Goal: Task Accomplishment & Management: Use online tool/utility

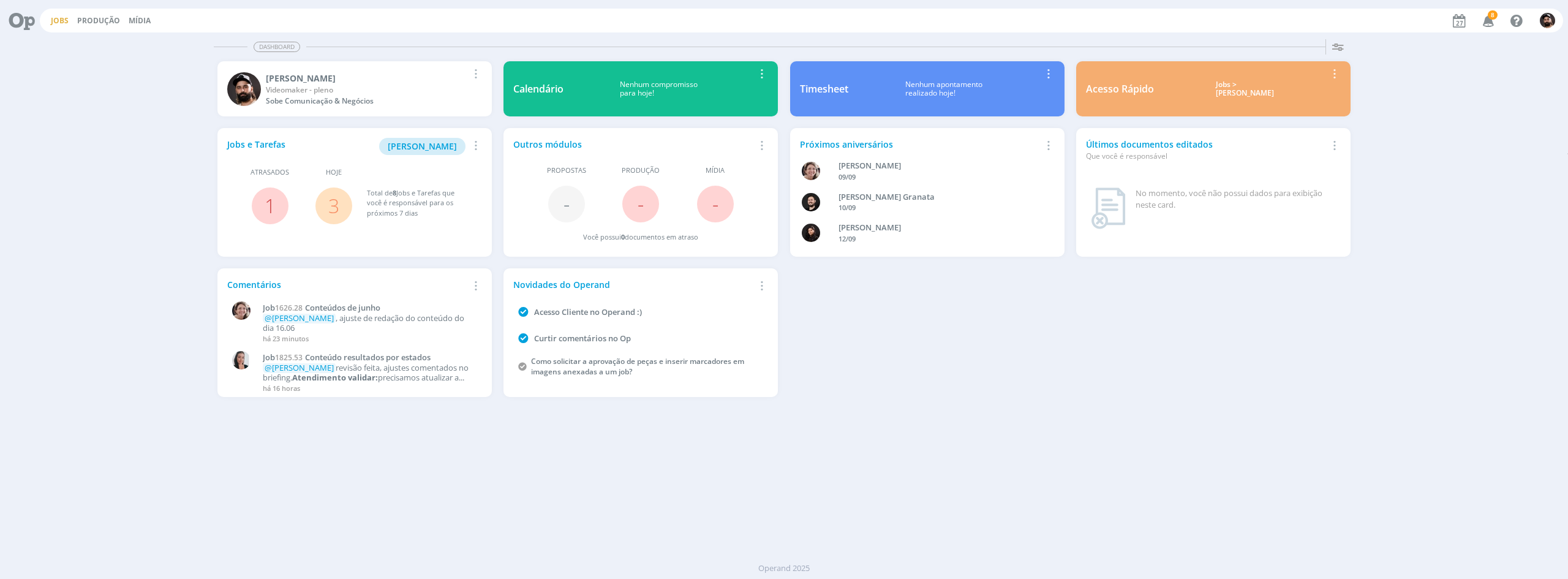
click at [56, 20] on link "Jobs" at bounding box center [60, 21] width 18 height 11
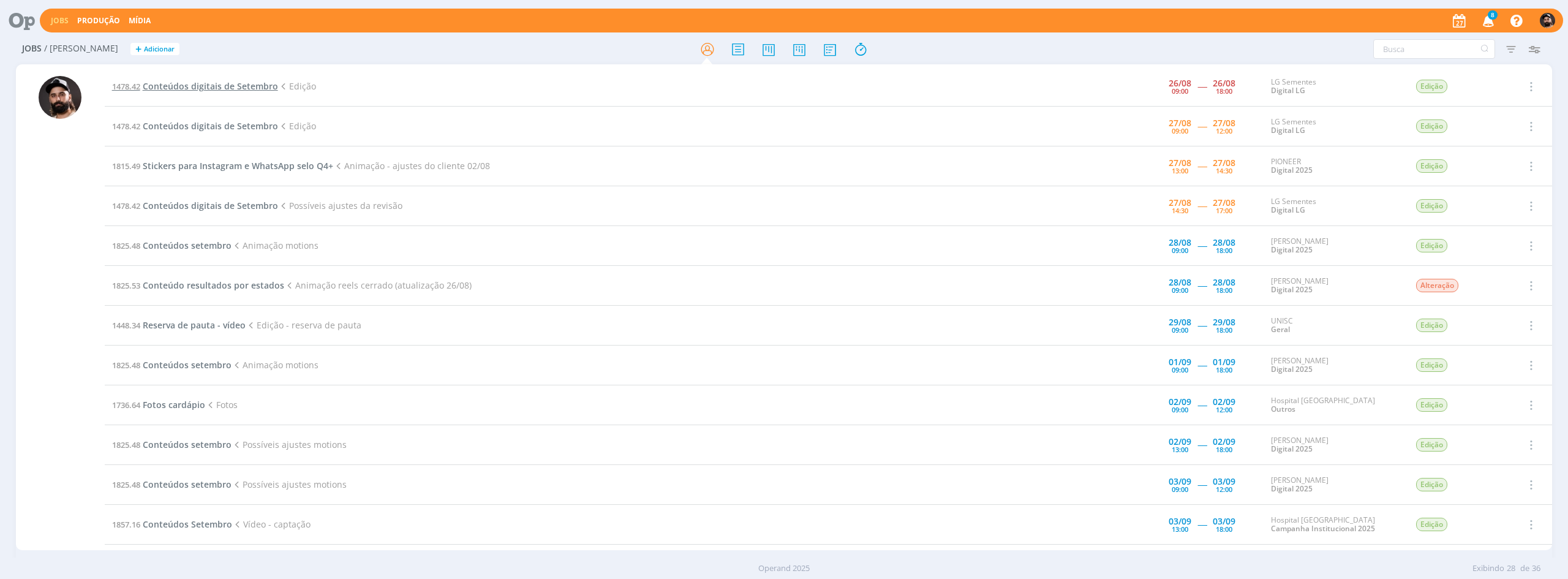
click at [243, 90] on span "Conteúdos digitais de Setembro" at bounding box center [210, 86] width 135 height 12
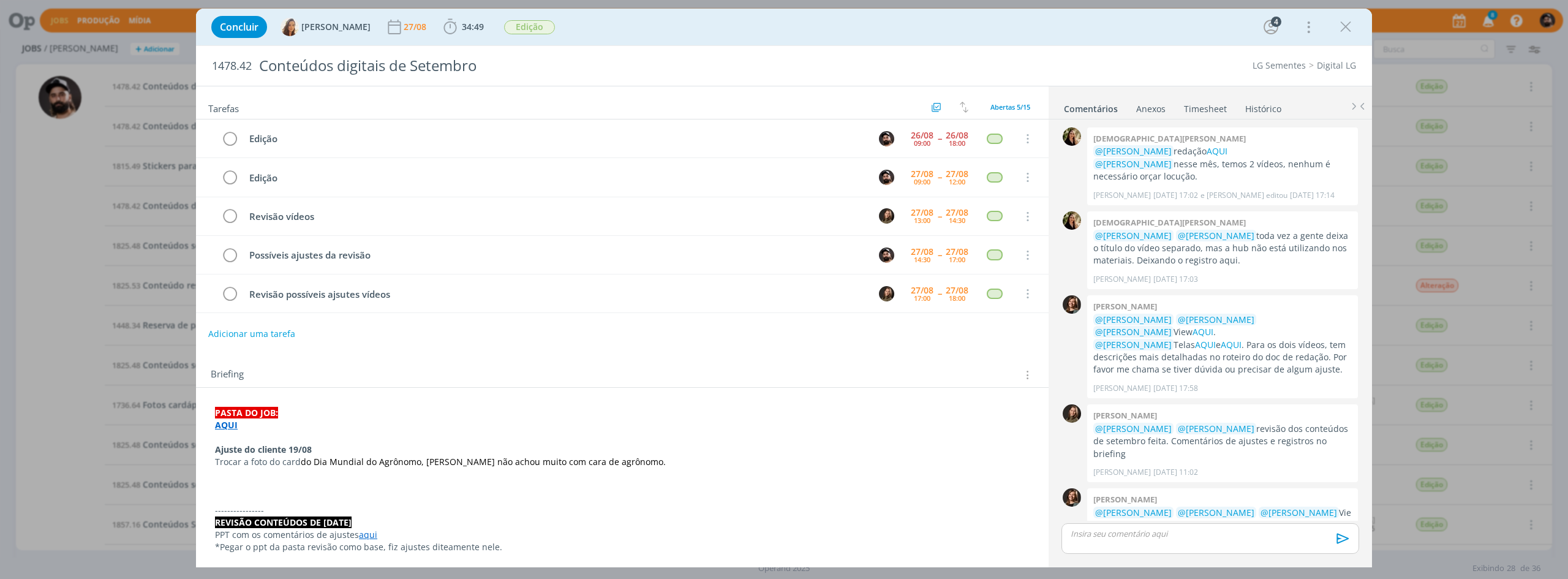
scroll to position [310, 0]
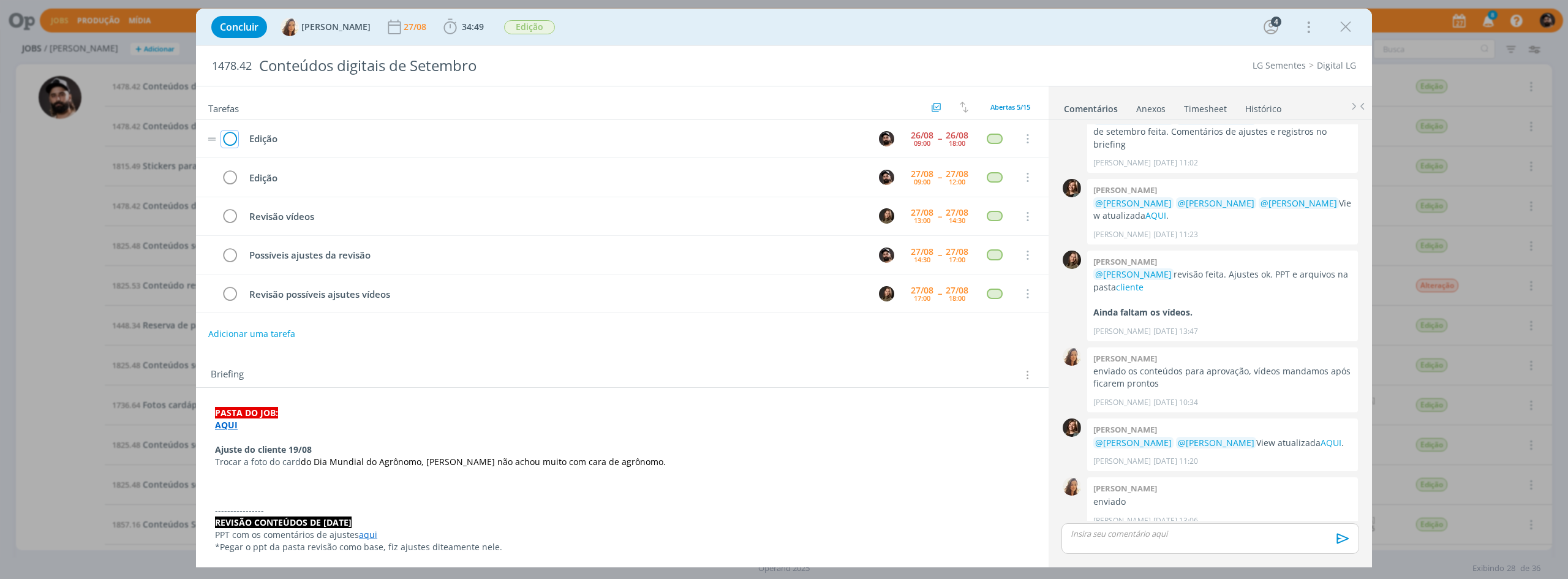
click at [234, 133] on icon "dialog" at bounding box center [230, 139] width 17 height 19
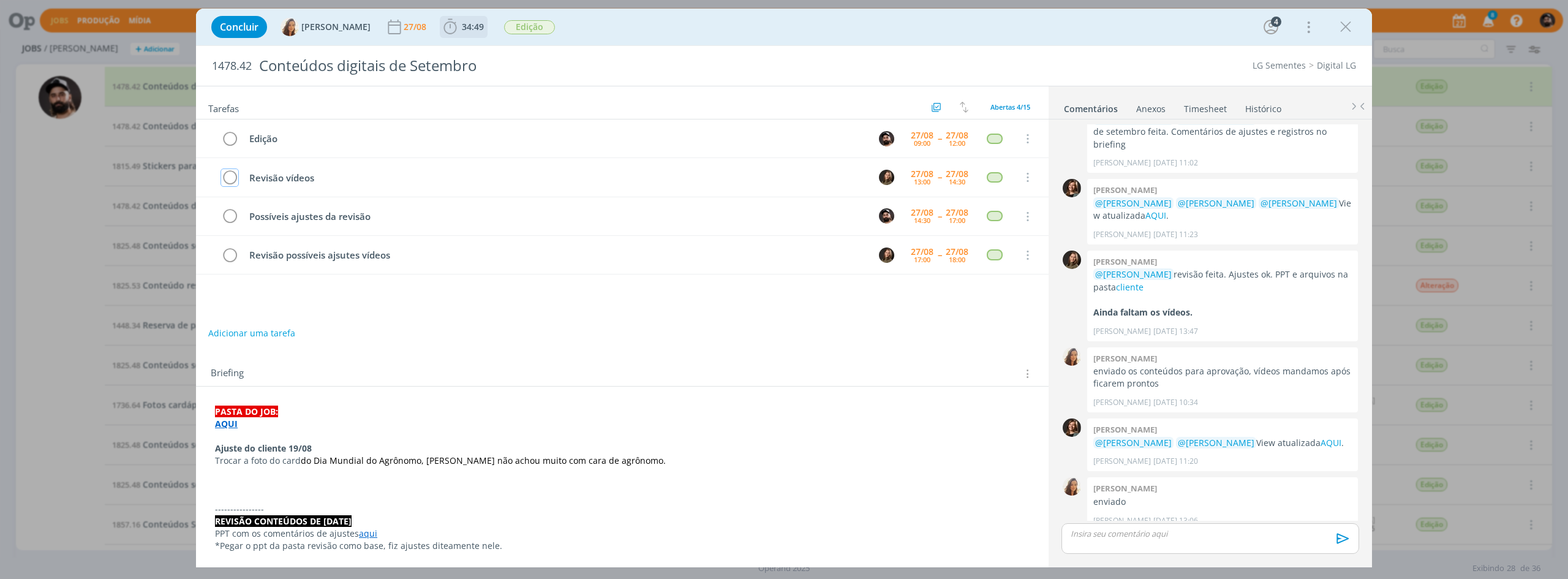
click at [443, 27] on icon "dialog" at bounding box center [450, 27] width 19 height 19
click at [456, 45] on button "Iniciar" at bounding box center [480, 54] width 48 height 17
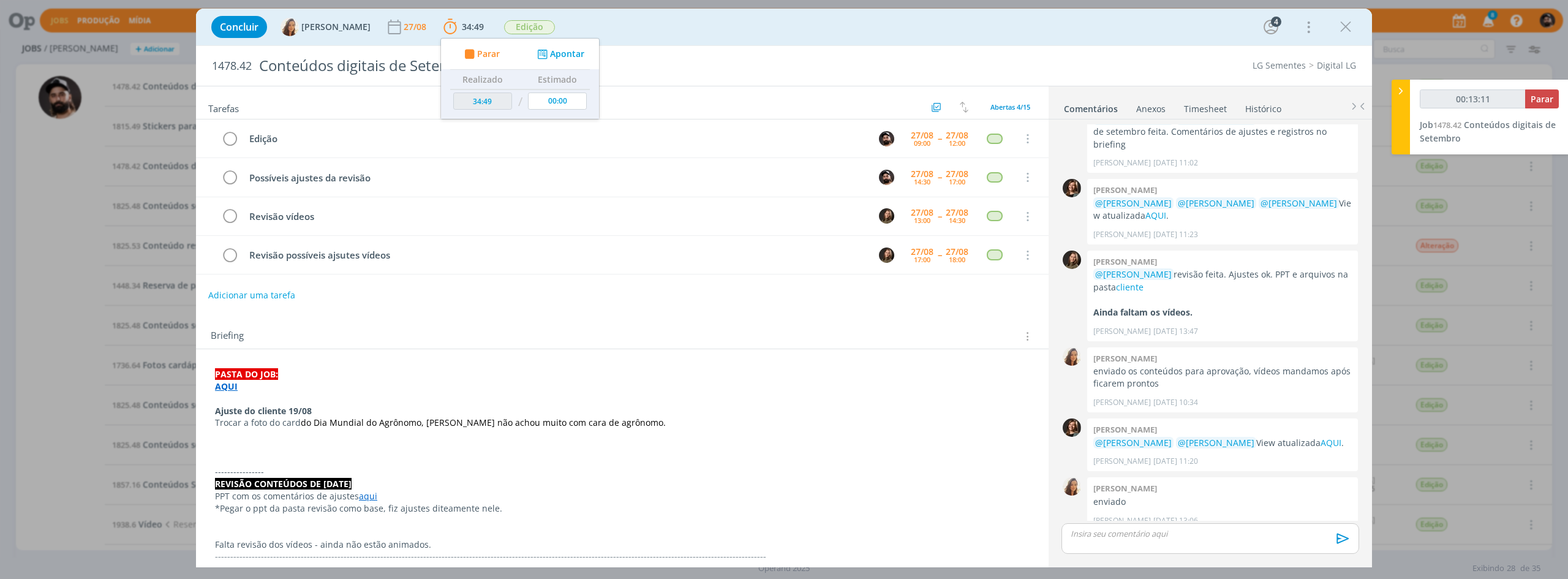
click at [227, 393] on p "dialog" at bounding box center [622, 399] width 815 height 12
click at [233, 395] on p "dialog" at bounding box center [622, 399] width 814 height 12
click at [237, 391] on strong "AQUI" at bounding box center [227, 387] width 23 height 12
click at [221, 392] on strong "AQUI" at bounding box center [227, 387] width 23 height 12
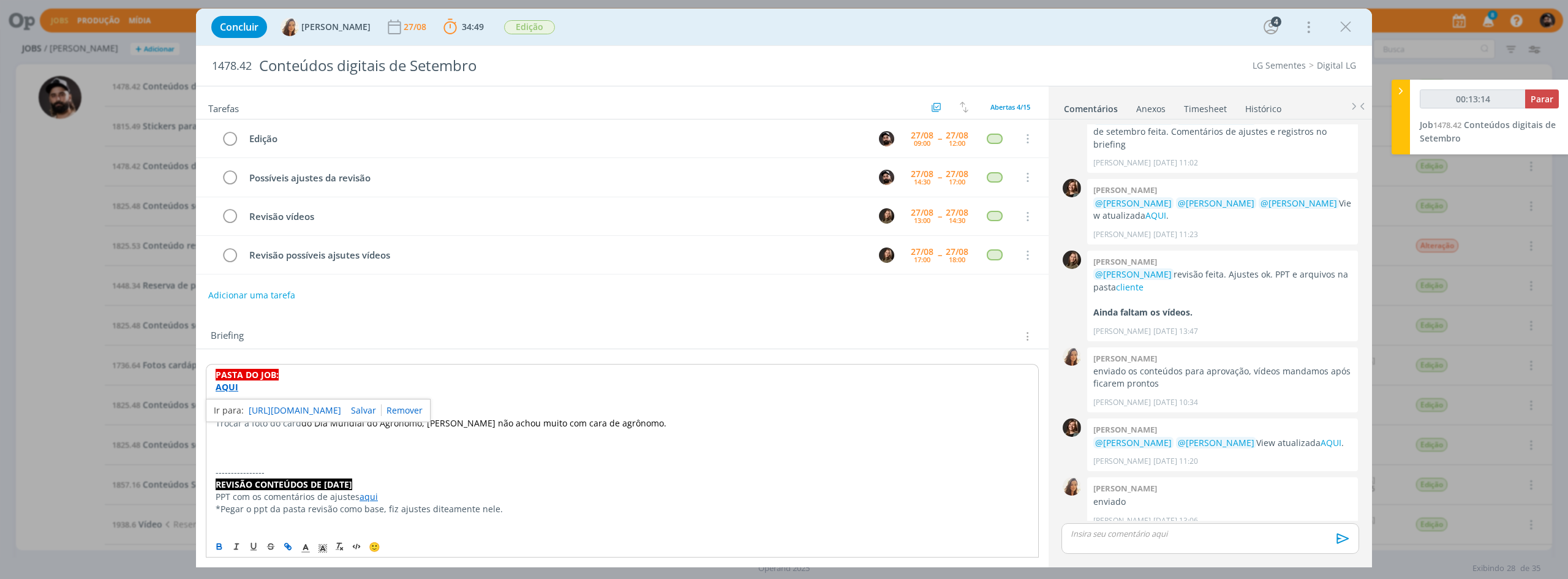
click at [240, 408] on div "[URL][DOMAIN_NAME]" at bounding box center [318, 410] width 225 height 23
click at [255, 408] on link "[URL][DOMAIN_NAME]" at bounding box center [295, 411] width 93 height 16
type input "00:48:06"
